Goal: Task Accomplishment & Management: Manage account settings

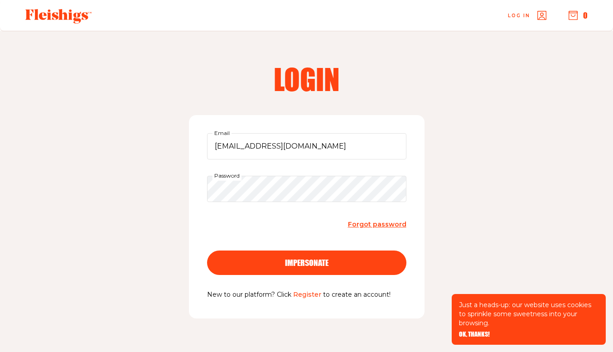
click at [341, 260] on div "impersonate" at bounding box center [306, 263] width 163 height 8
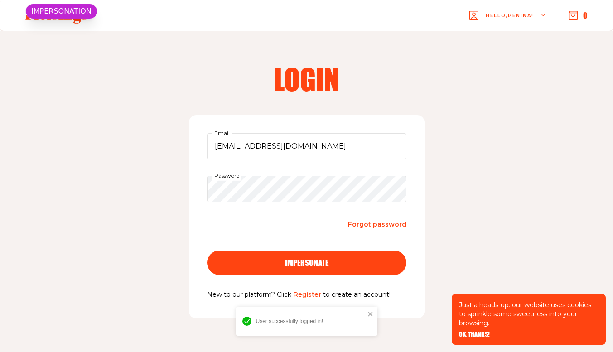
click at [469, 331] on span "OK, THANKS!" at bounding box center [474, 328] width 31 height 6
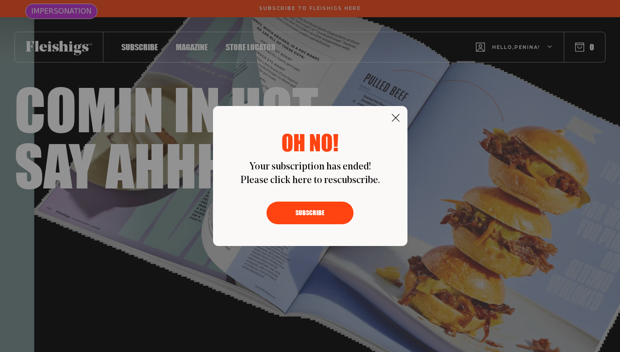
click at [391, 119] on icon at bounding box center [395, 117] width 9 height 9
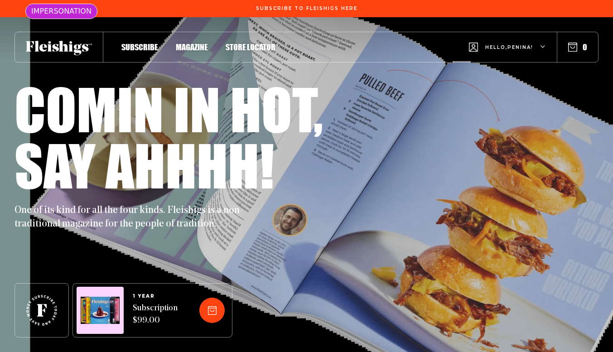
click at [504, 52] on span "Hello, Penina !" at bounding box center [509, 54] width 48 height 21
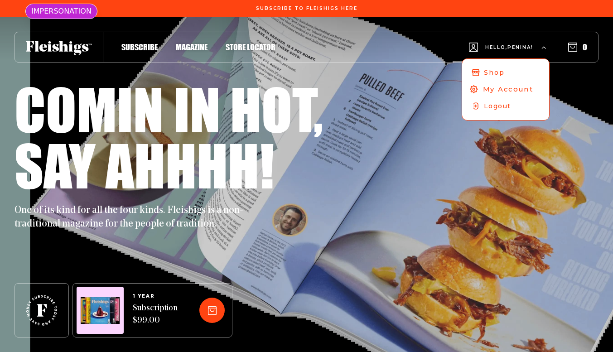
click at [489, 87] on span "My Account" at bounding box center [508, 89] width 50 height 10
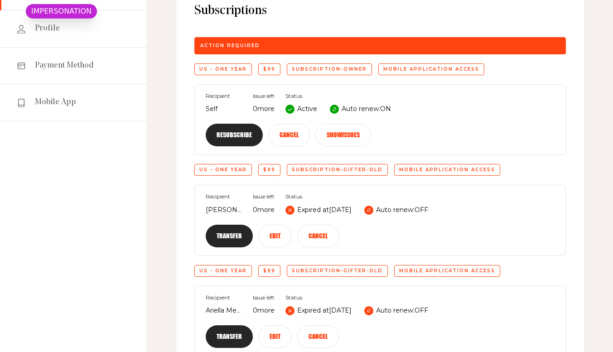
scroll to position [145, 0]
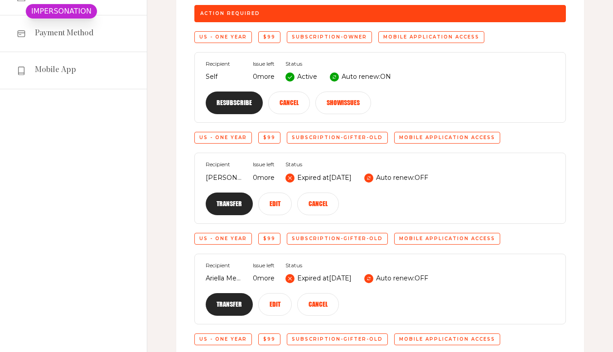
click at [263, 92] on button "Resubscribe" at bounding box center [234, 103] width 57 height 23
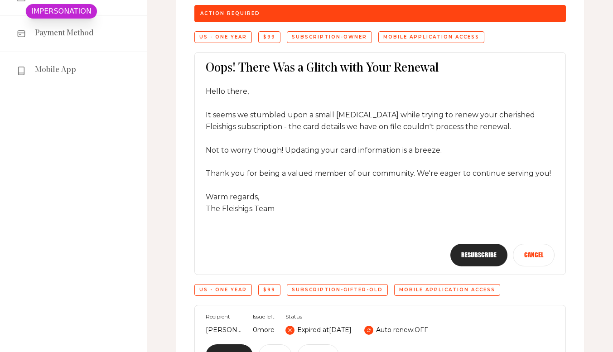
click at [481, 256] on button "Resubscribe" at bounding box center [478, 255] width 57 height 23
